Goal: Information Seeking & Learning: Learn about a topic

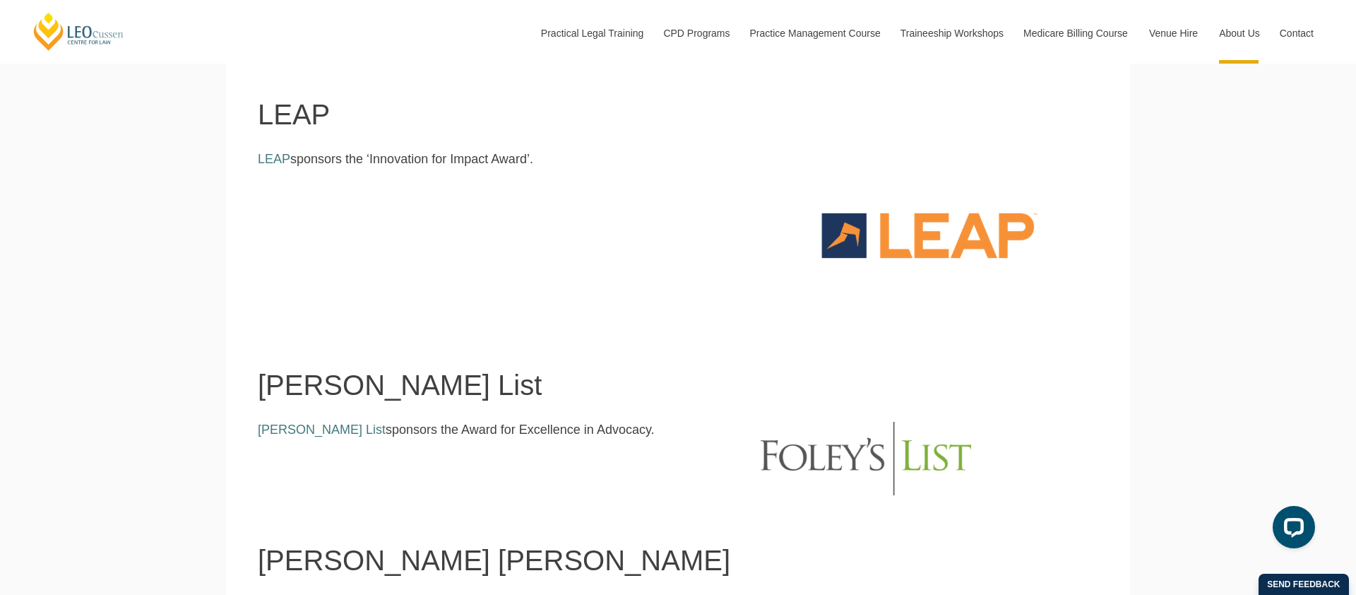
scroll to position [1031, 0]
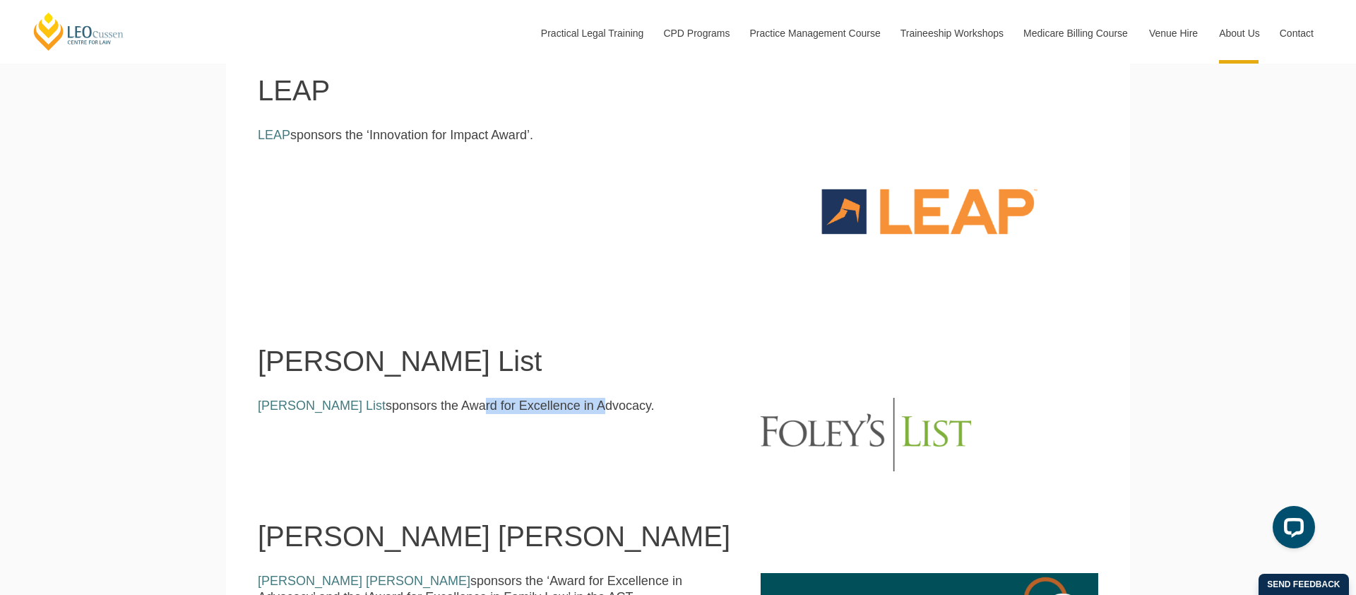
drag, startPoint x: 518, startPoint y: 409, endPoint x: 403, endPoint y: 409, distance: 114.4
click at [403, 409] on p "Foley’s List sponsors the Award for Excellence in Advocacy." at bounding box center [499, 406] width 482 height 16
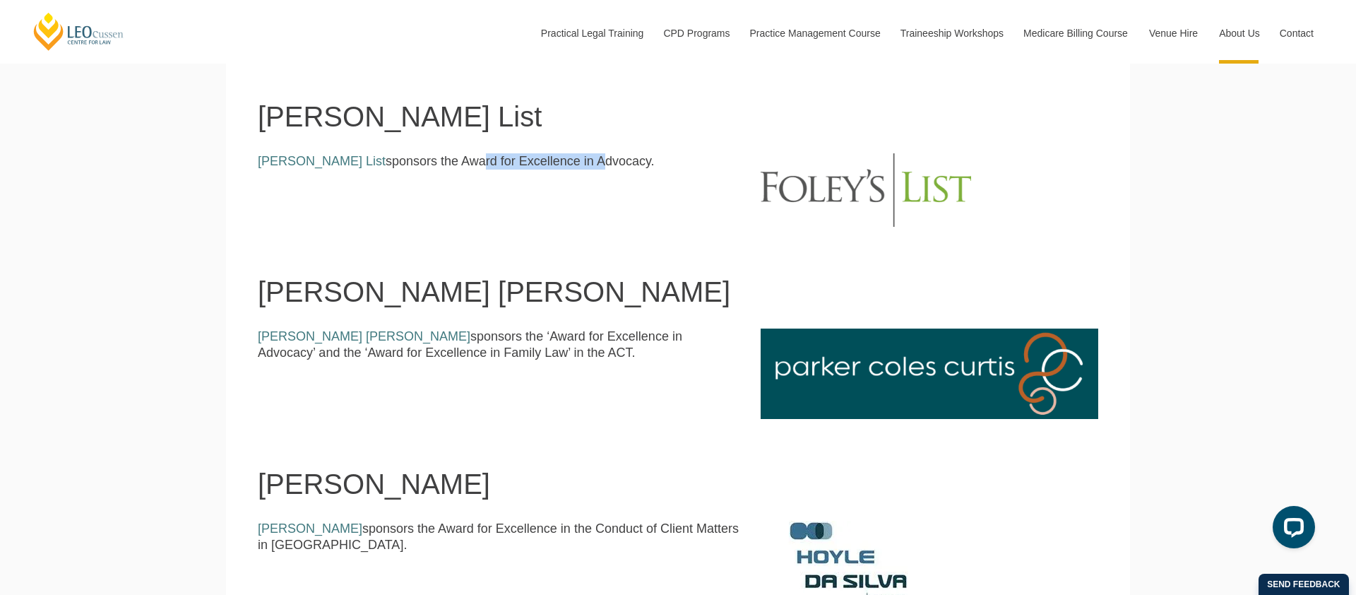
scroll to position [1277, 0]
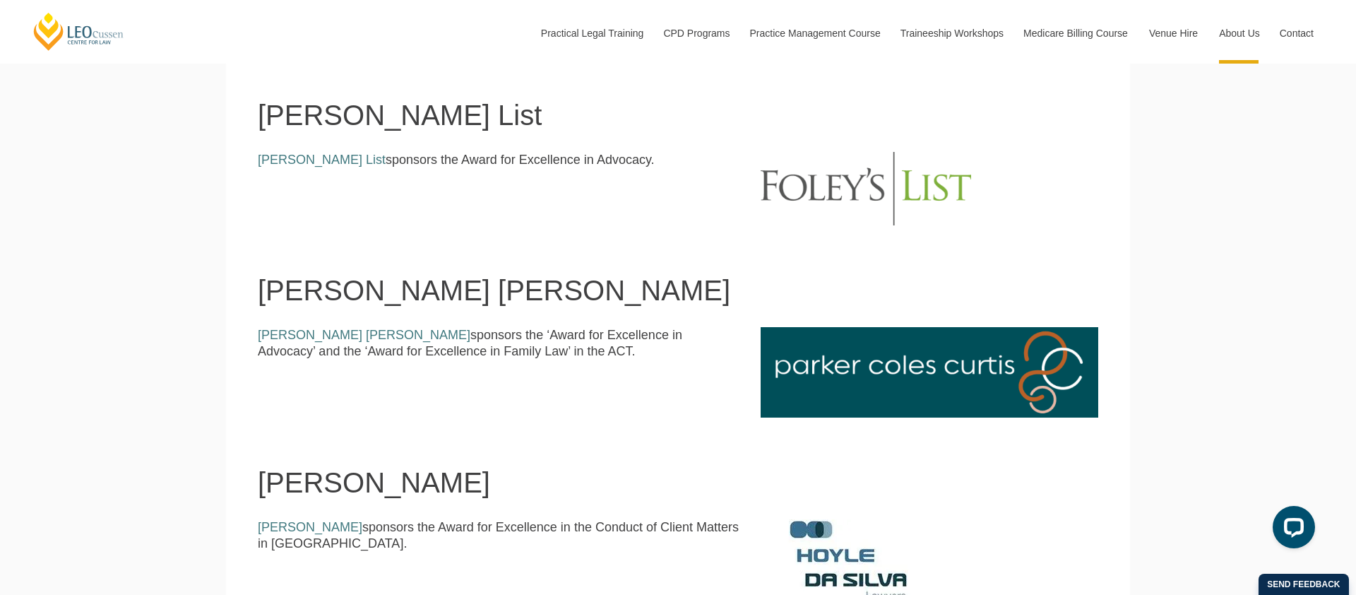
drag, startPoint x: 478, startPoint y: 352, endPoint x: 499, endPoint y: 350, distance: 21.3
click at [499, 350] on p "Parker Coles Curtis sponsors the ‘Award for Excellence in Advocacy’ and the ‘Aw…" at bounding box center [499, 343] width 482 height 33
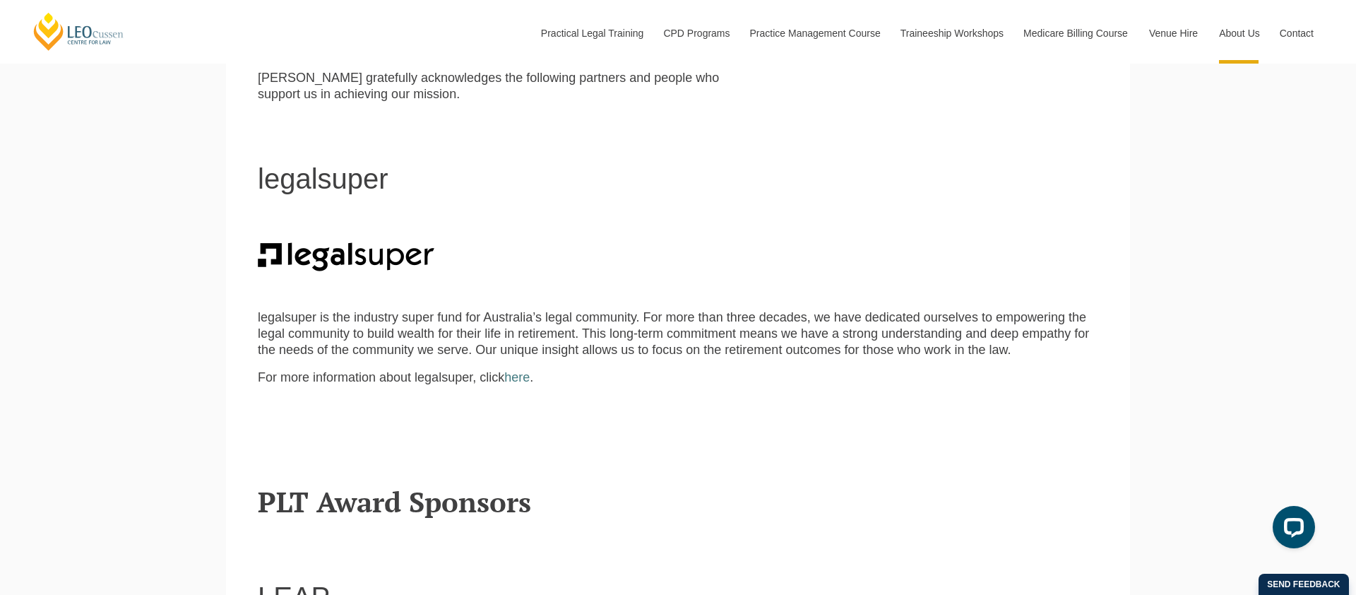
scroll to position [524, 0]
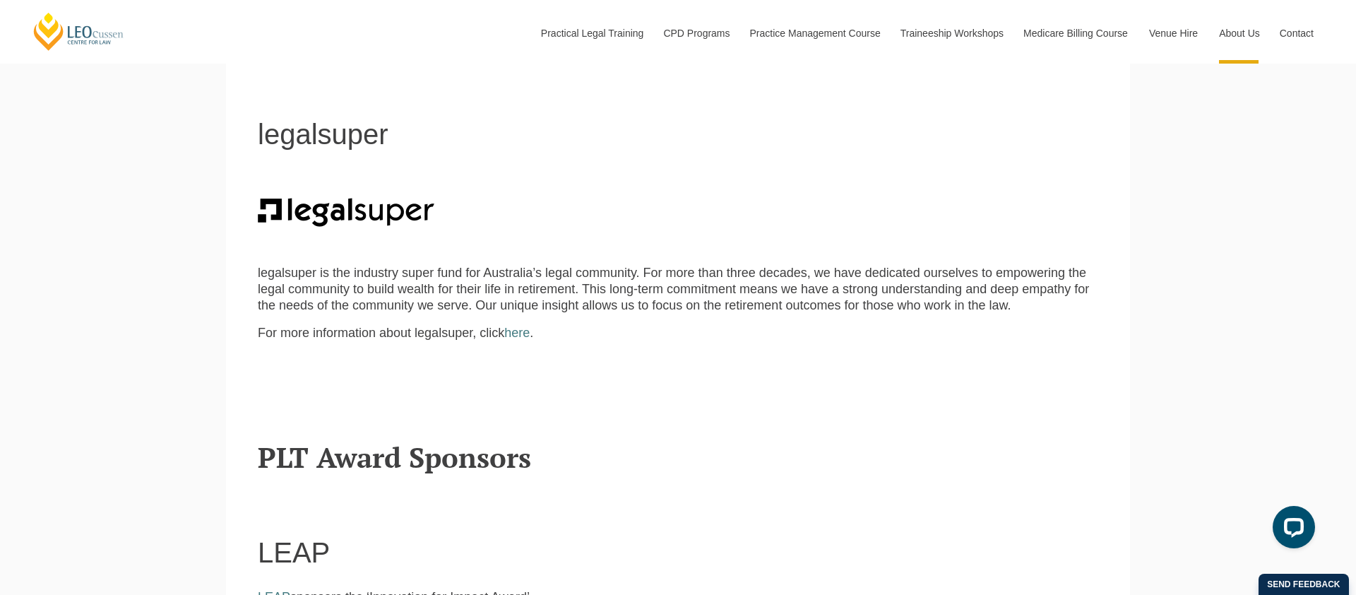
scroll to position [521, 0]
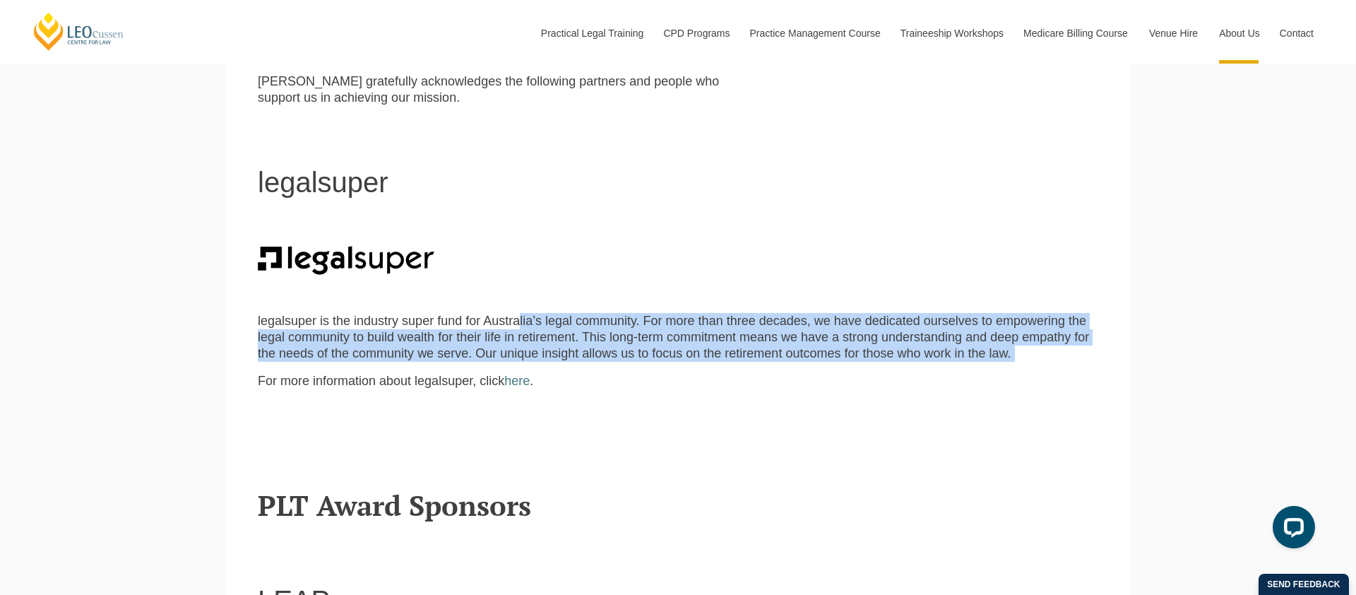
drag, startPoint x: 499, startPoint y: 327, endPoint x: 489, endPoint y: 366, distance: 40.1
click at [489, 366] on div "legalsuper is the industry super fund for Australia’s legal community. For more…" at bounding box center [678, 336] width 862 height 235
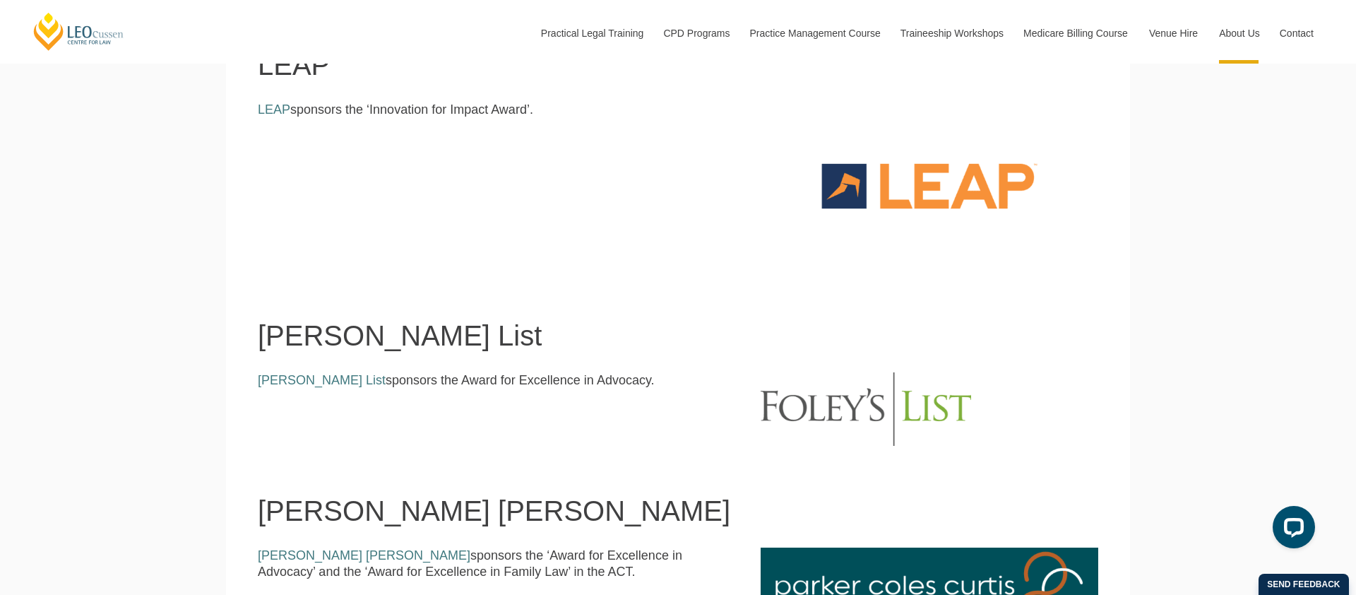
scroll to position [1057, 0]
drag, startPoint x: 379, startPoint y: 381, endPoint x: 569, endPoint y: 383, distance: 190.7
click at [569, 383] on p "Foley’s List sponsors the Award for Excellence in Advocacy." at bounding box center [499, 379] width 482 height 16
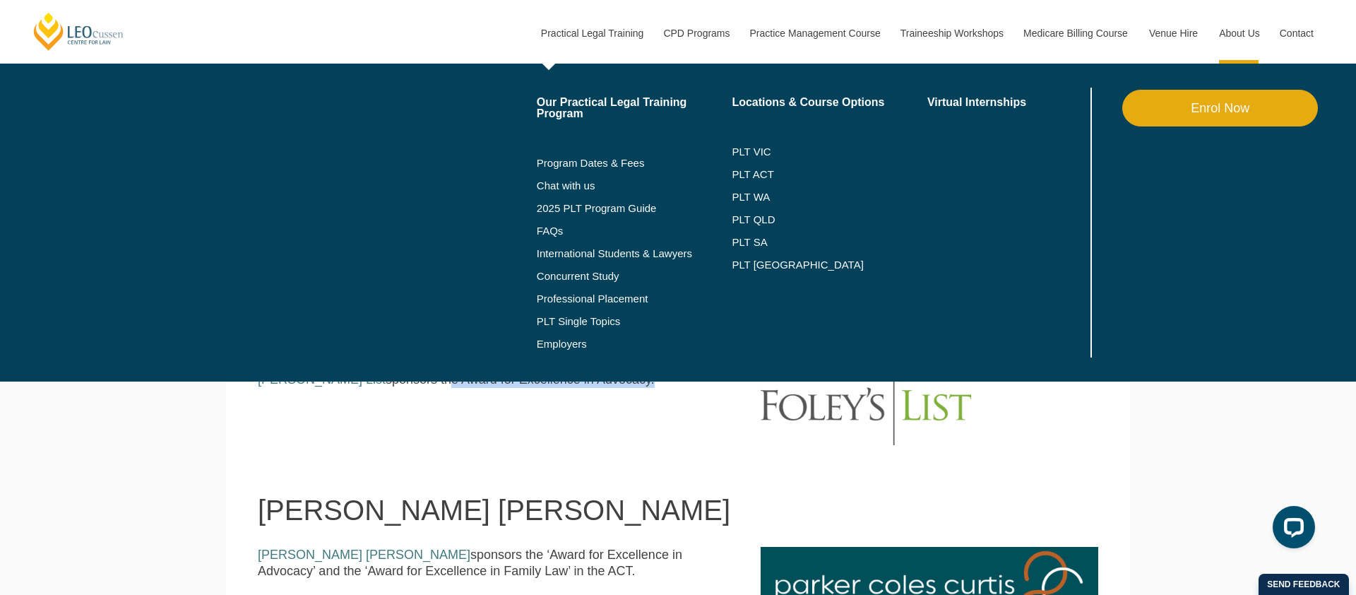
copy p "he Award for Excellence in Advocacy"
